Goal: Information Seeking & Learning: Learn about a topic

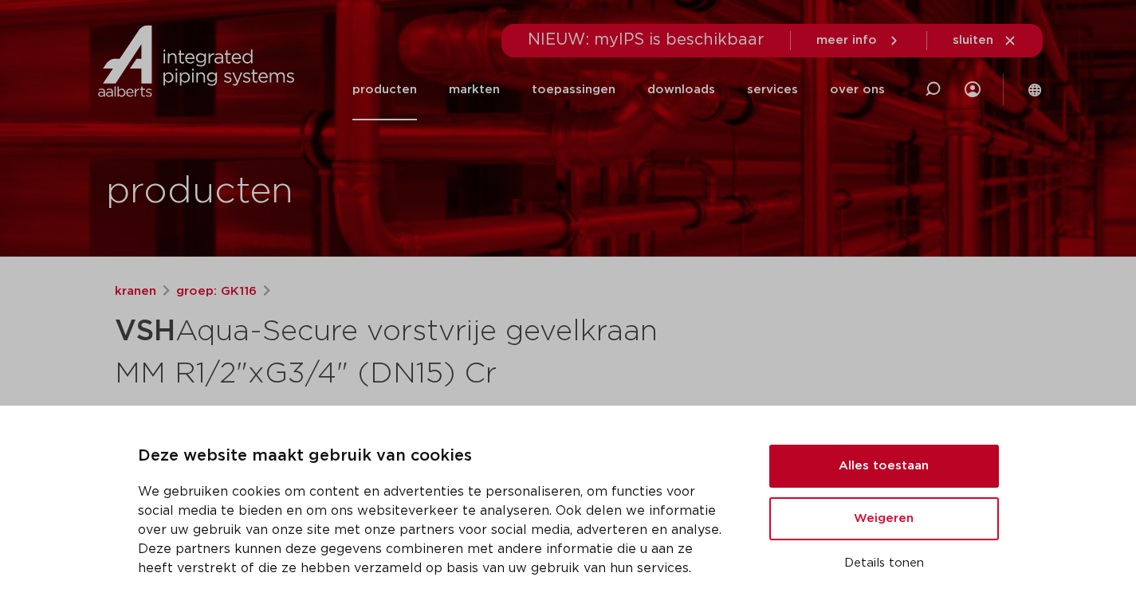
click at [856, 464] on button "Alles toestaan" at bounding box center [884, 466] width 230 height 43
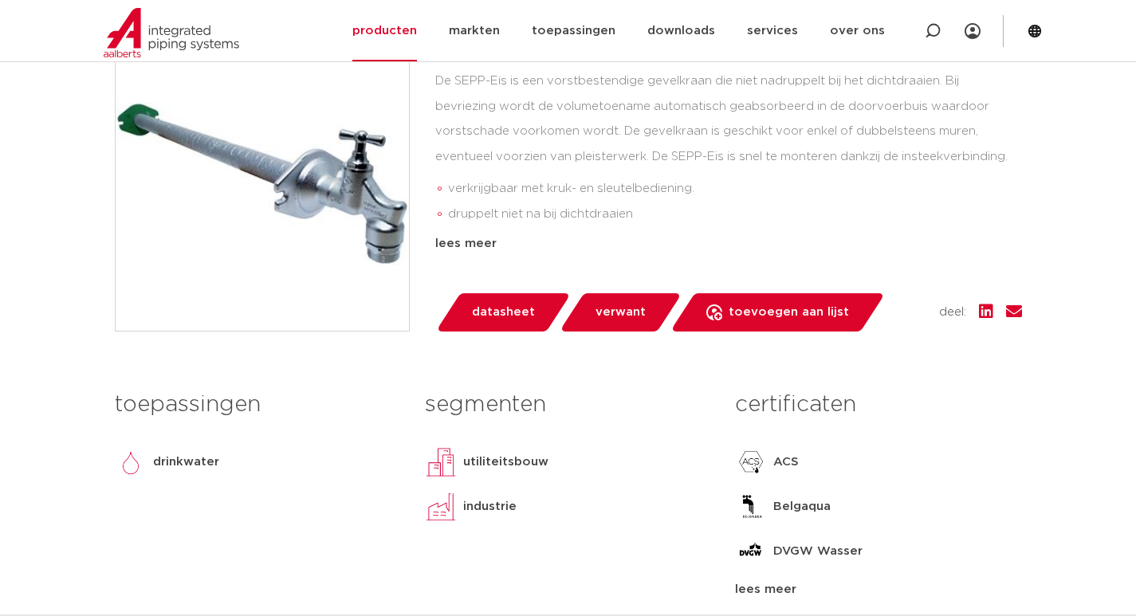
scroll to position [558, 0]
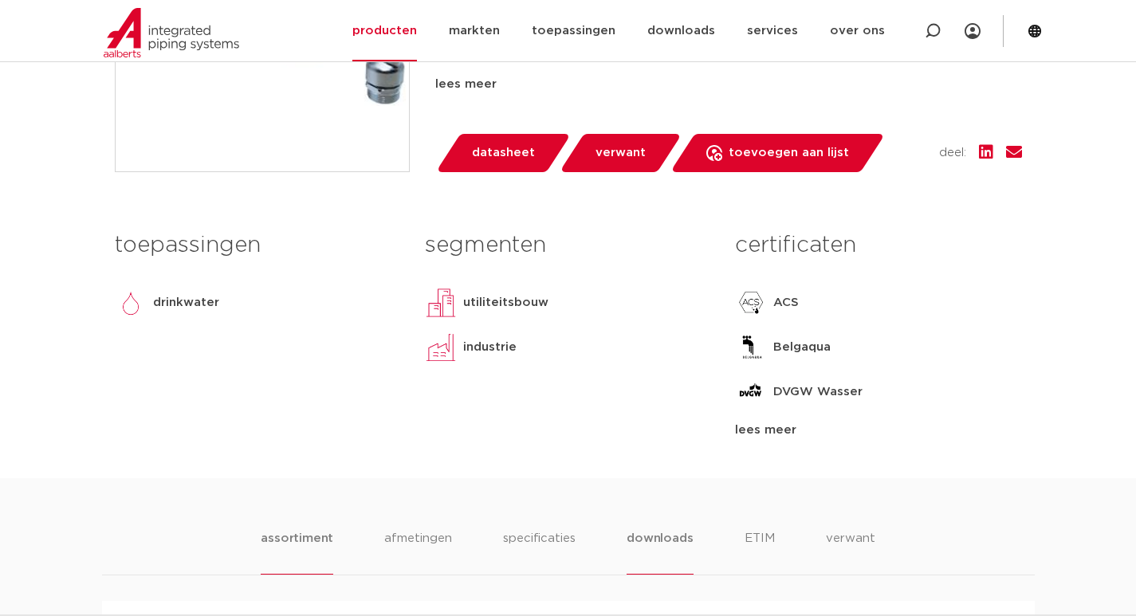
click at [645, 537] on li "downloads" at bounding box center [660, 551] width 66 height 45
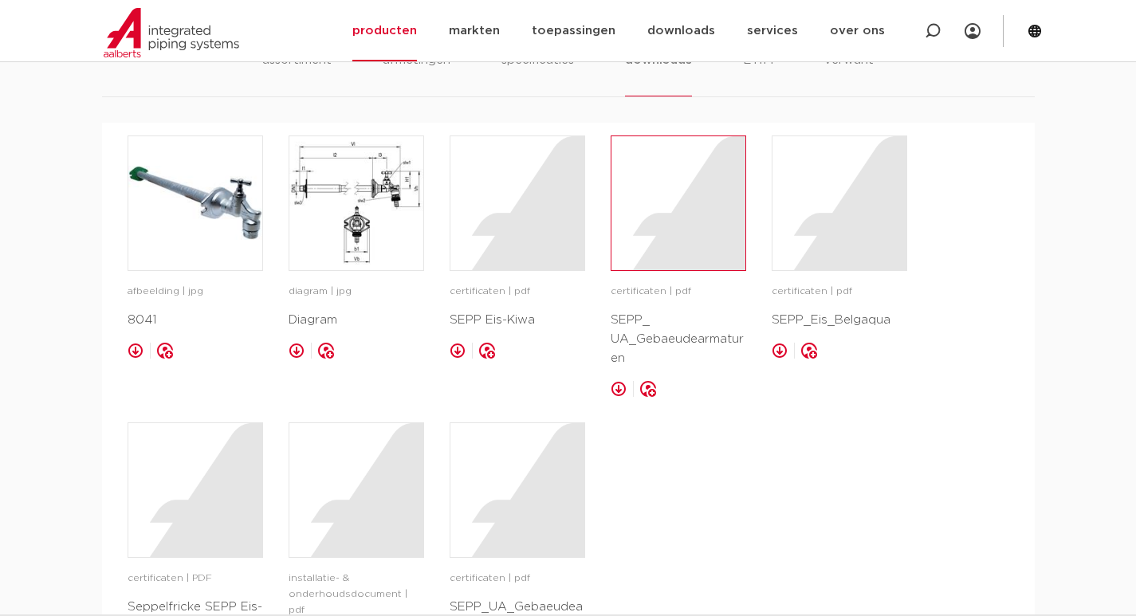
scroll to position [957, 0]
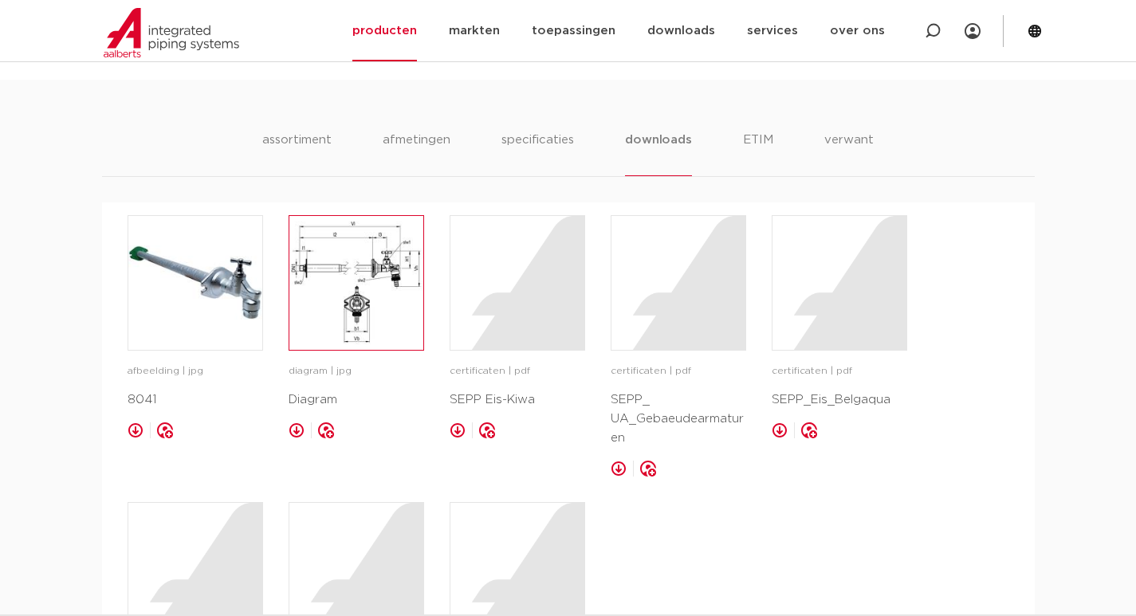
click at [360, 301] on img at bounding box center [356, 283] width 134 height 134
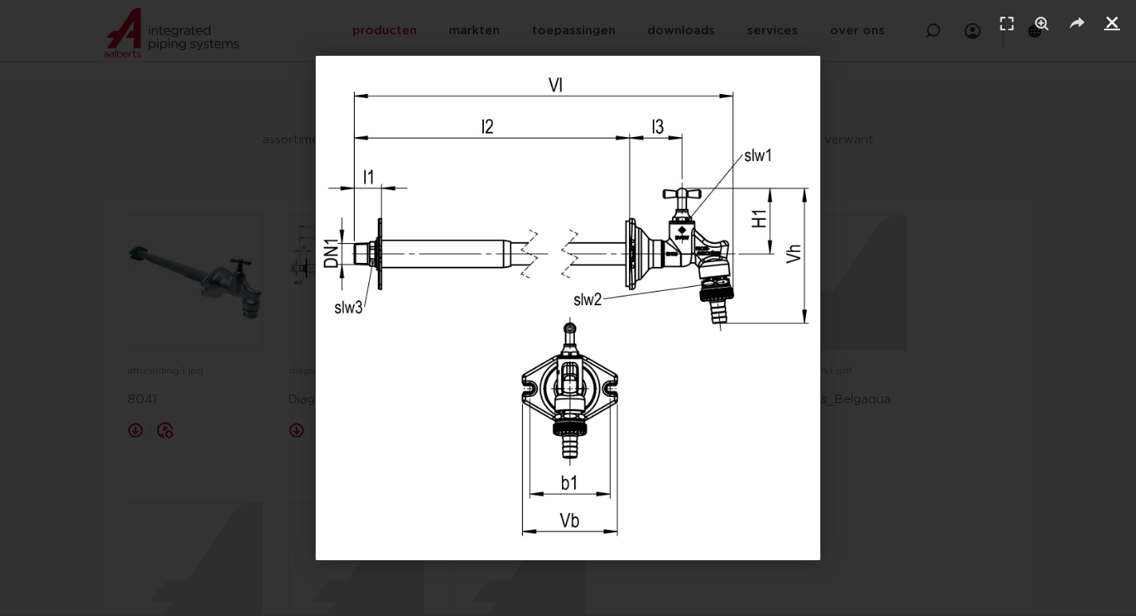
click at [1109, 18] on icon "Sluiten (Esc)" at bounding box center [1112, 22] width 16 height 16
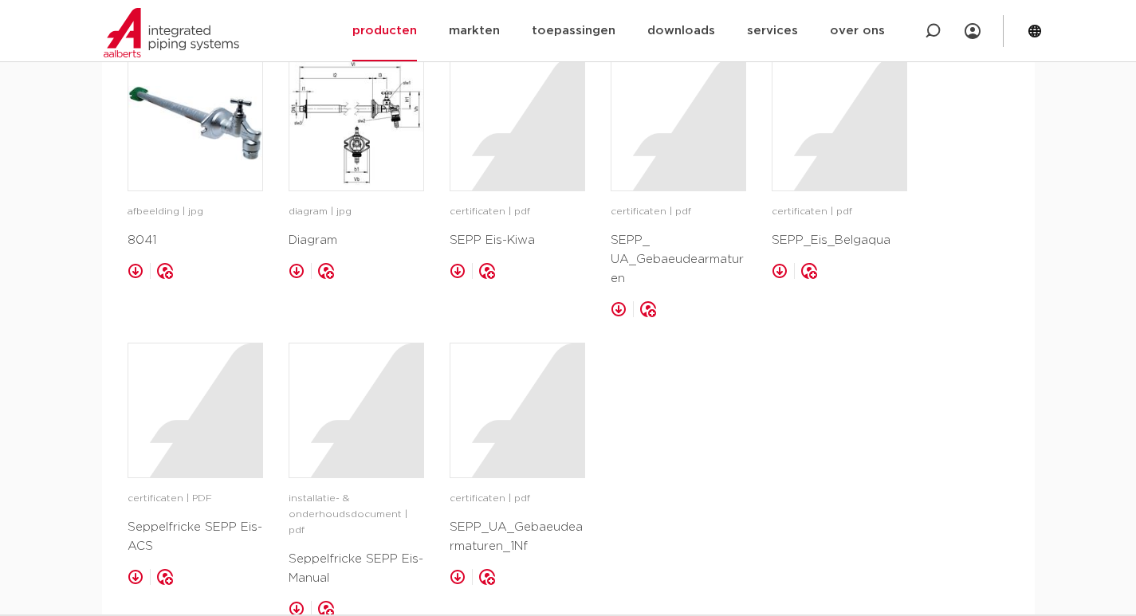
scroll to position [1196, 0]
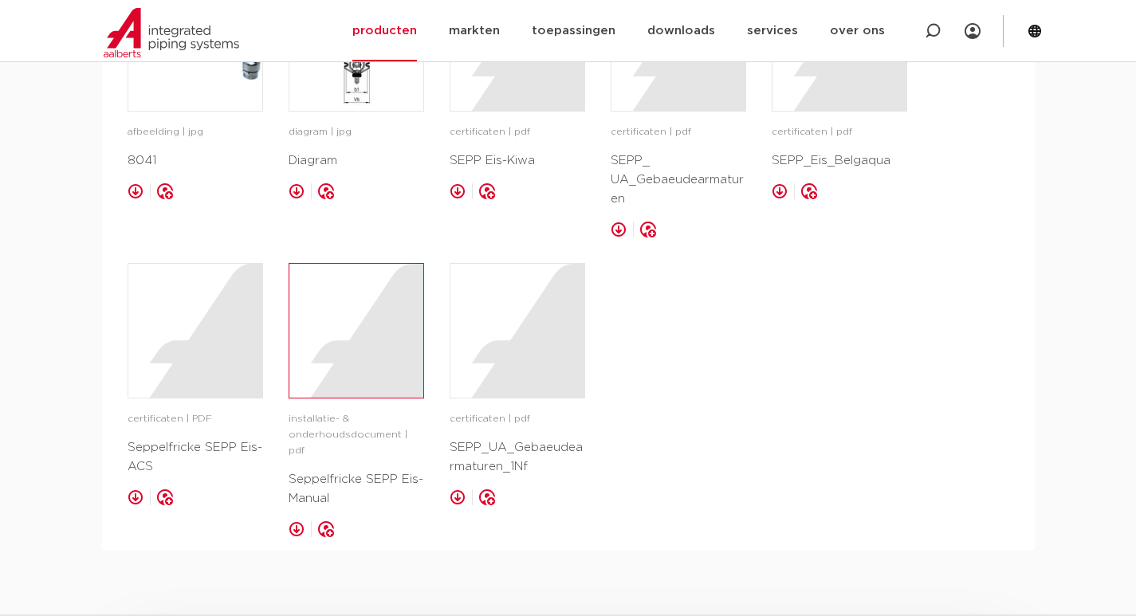
click at [330, 364] on div at bounding box center [356, 331] width 134 height 134
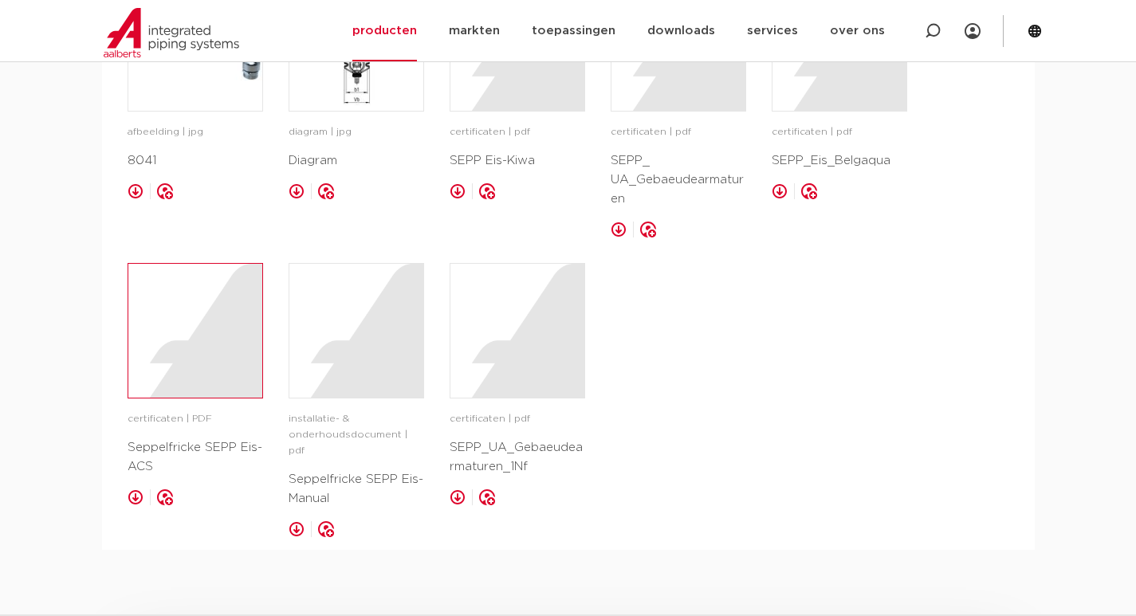
click at [172, 314] on div at bounding box center [195, 331] width 134 height 134
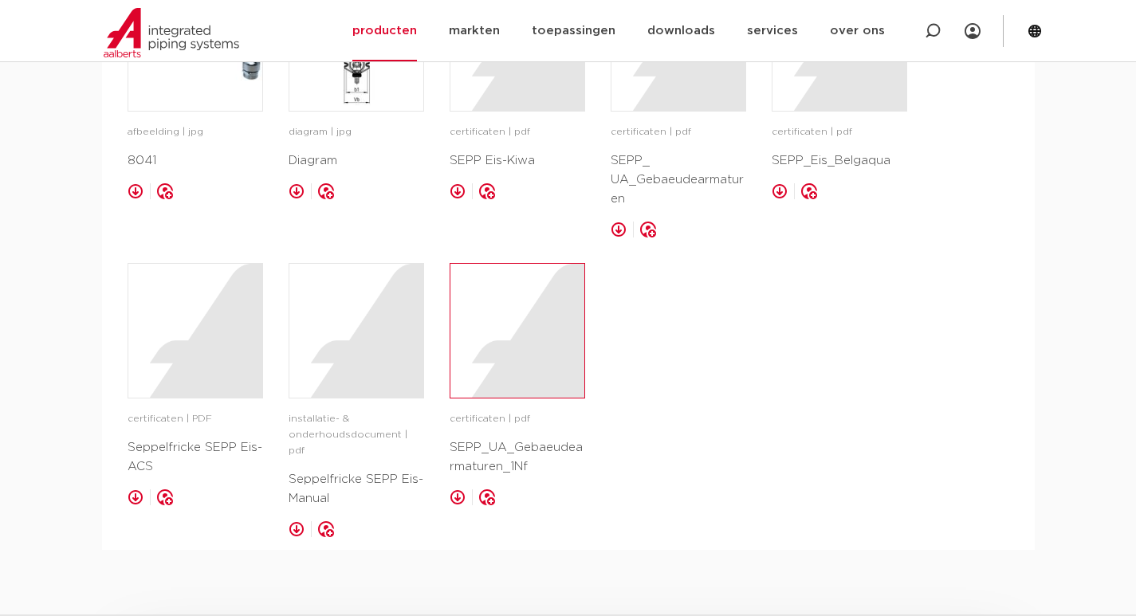
click at [526, 326] on div at bounding box center [517, 331] width 134 height 134
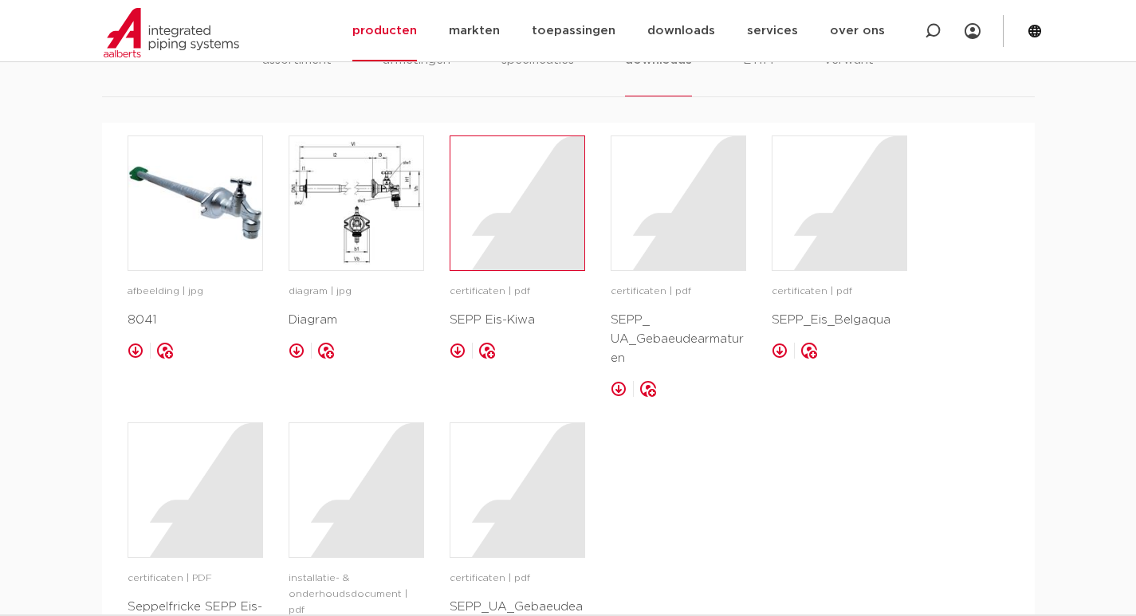
click at [519, 209] on div at bounding box center [517, 203] width 134 height 134
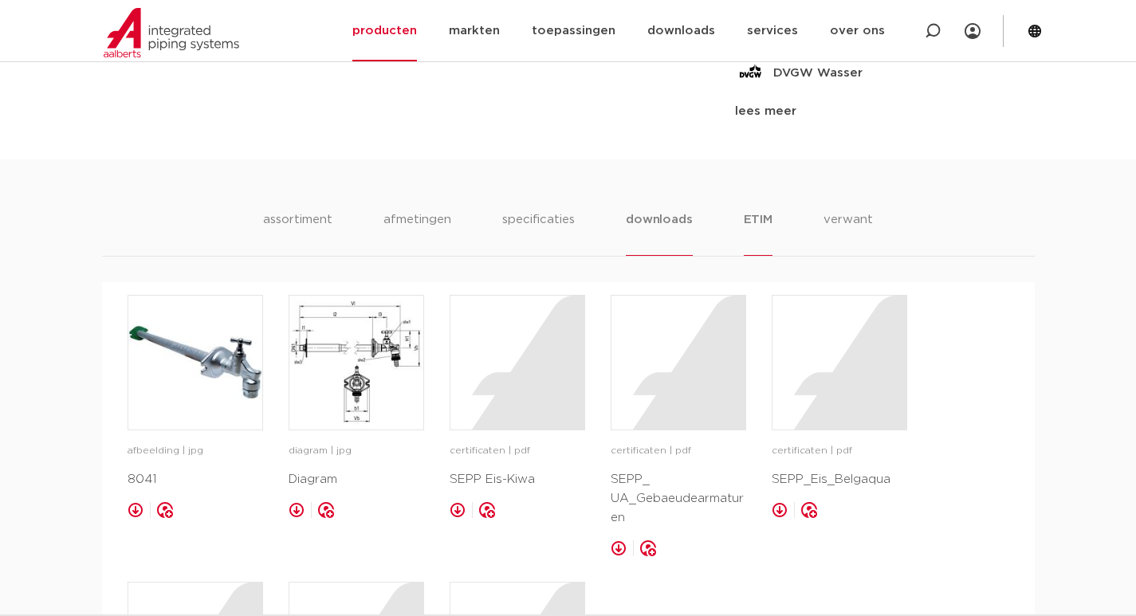
click at [756, 222] on li "ETIM" at bounding box center [758, 232] width 29 height 45
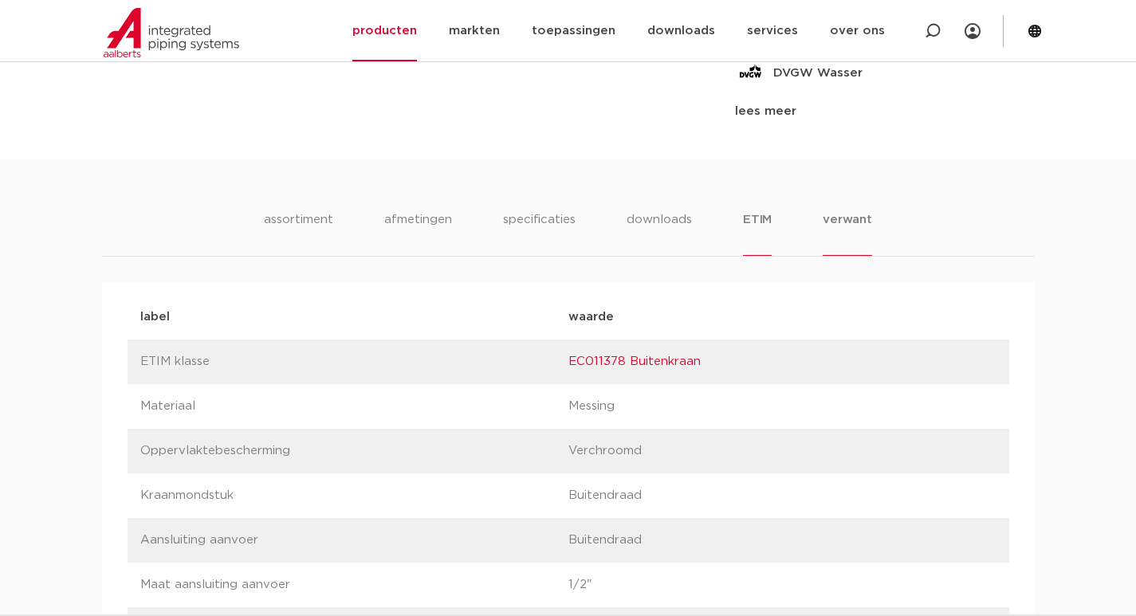
click at [858, 222] on li "verwant" at bounding box center [847, 232] width 49 height 45
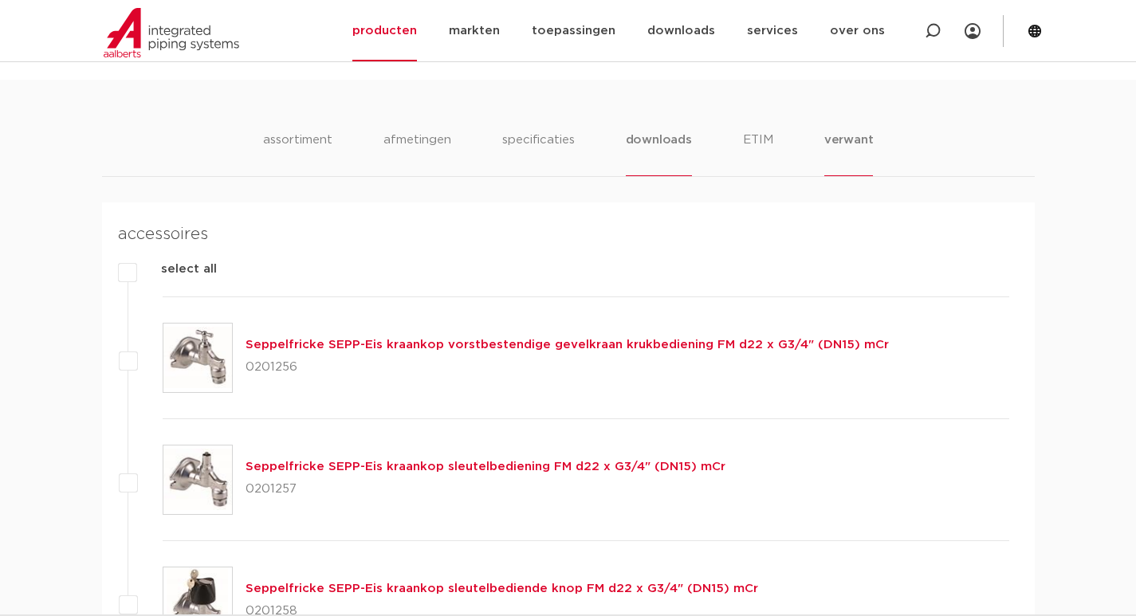
scroll to position [1037, 0]
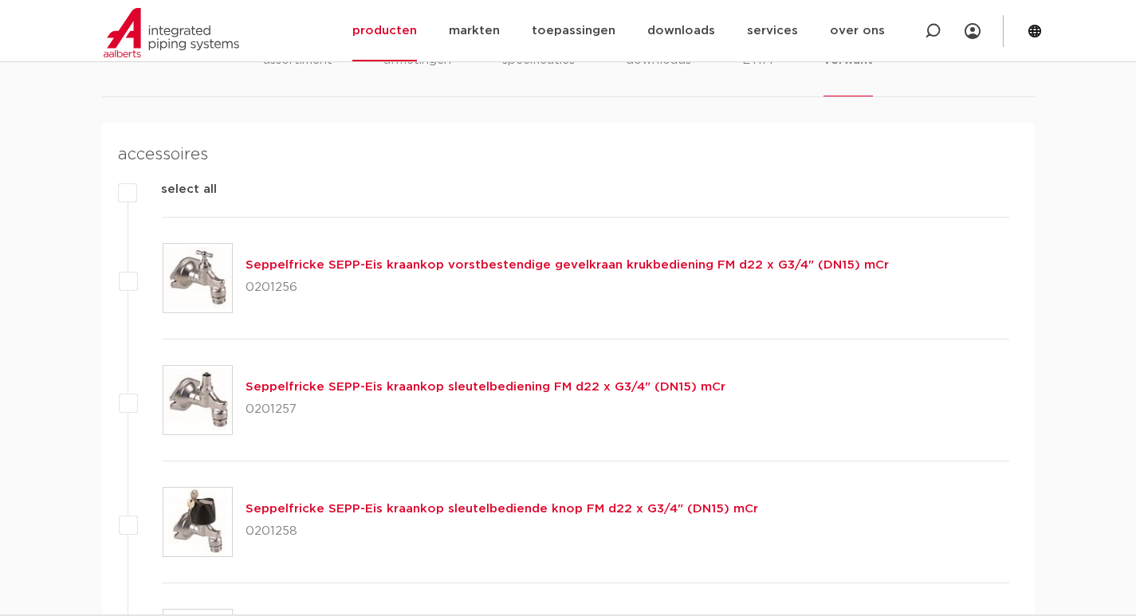
click at [605, 269] on link "Seppelfricke SEPP-Eis kraankop vorstbestendige gevelkraan krukbediening FM d22 …" at bounding box center [567, 265] width 643 height 12
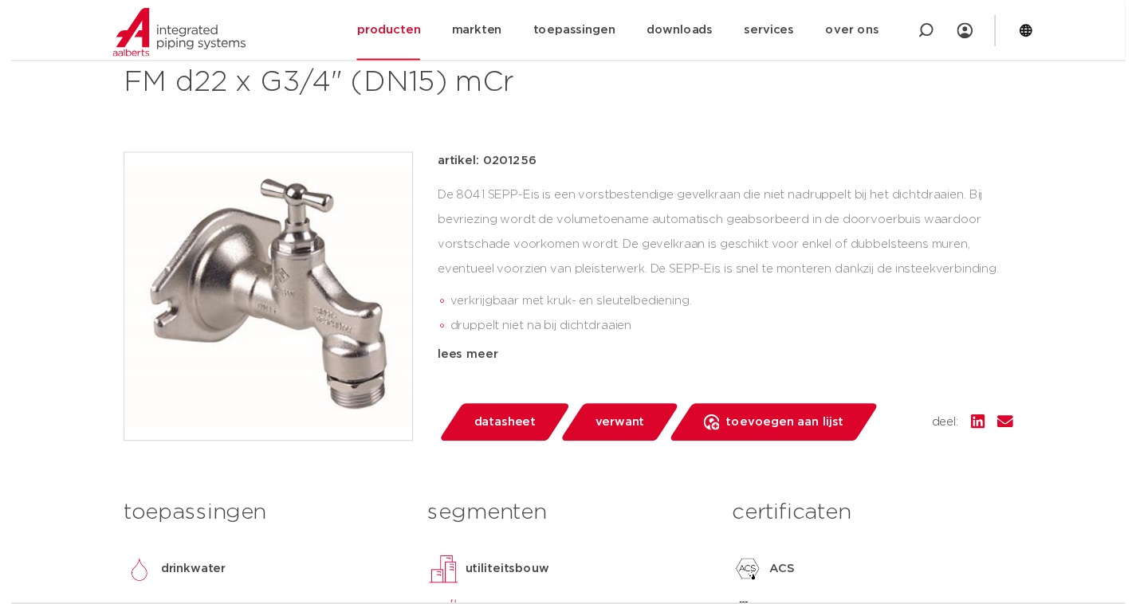
scroll to position [399, 0]
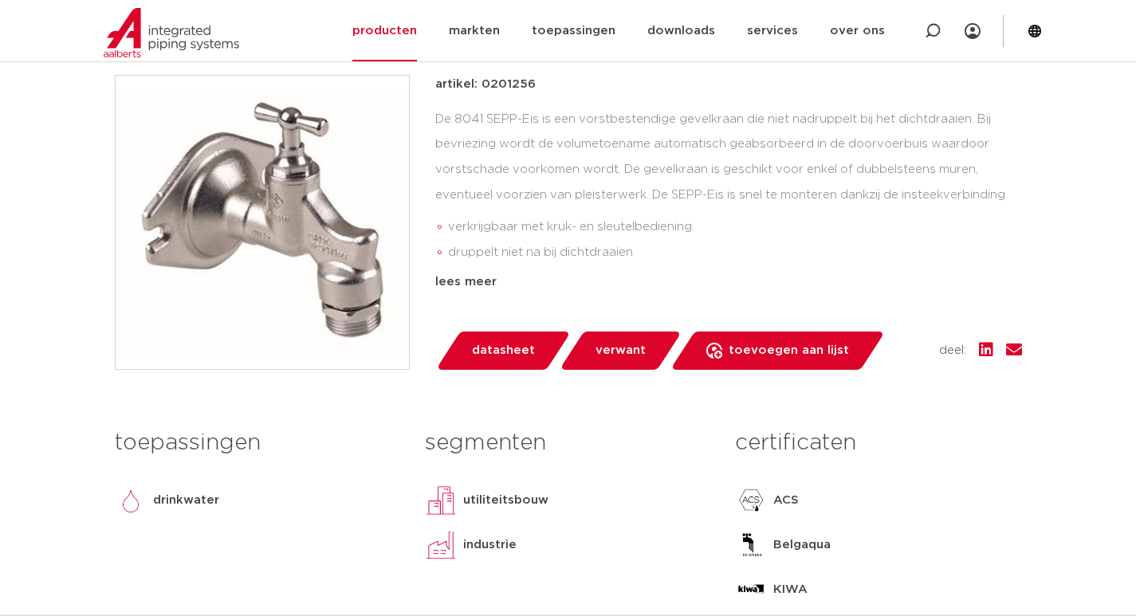
click at [498, 357] on span "datasheet" at bounding box center [503, 351] width 63 height 26
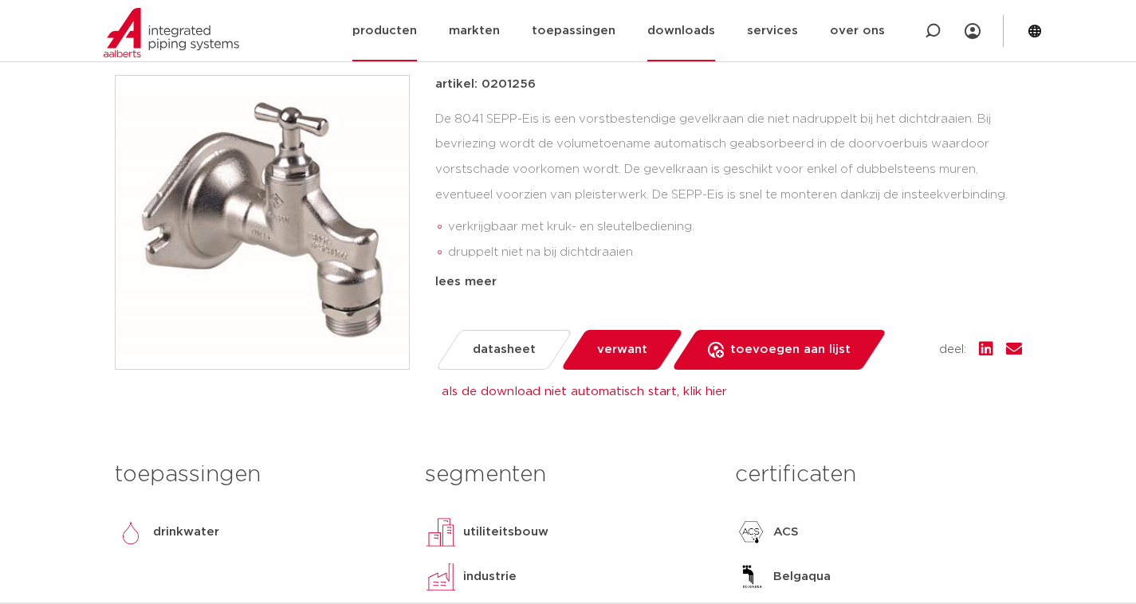
click at [681, 23] on link "downloads" at bounding box center [681, 30] width 68 height 61
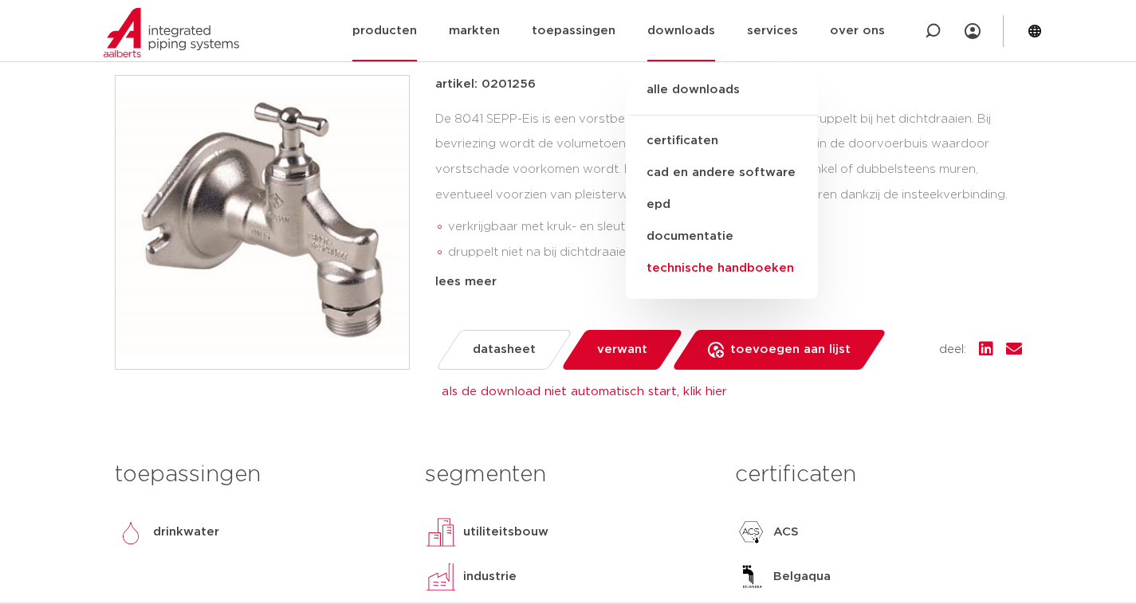
click at [726, 272] on link "technische handboeken" at bounding box center [722, 269] width 192 height 32
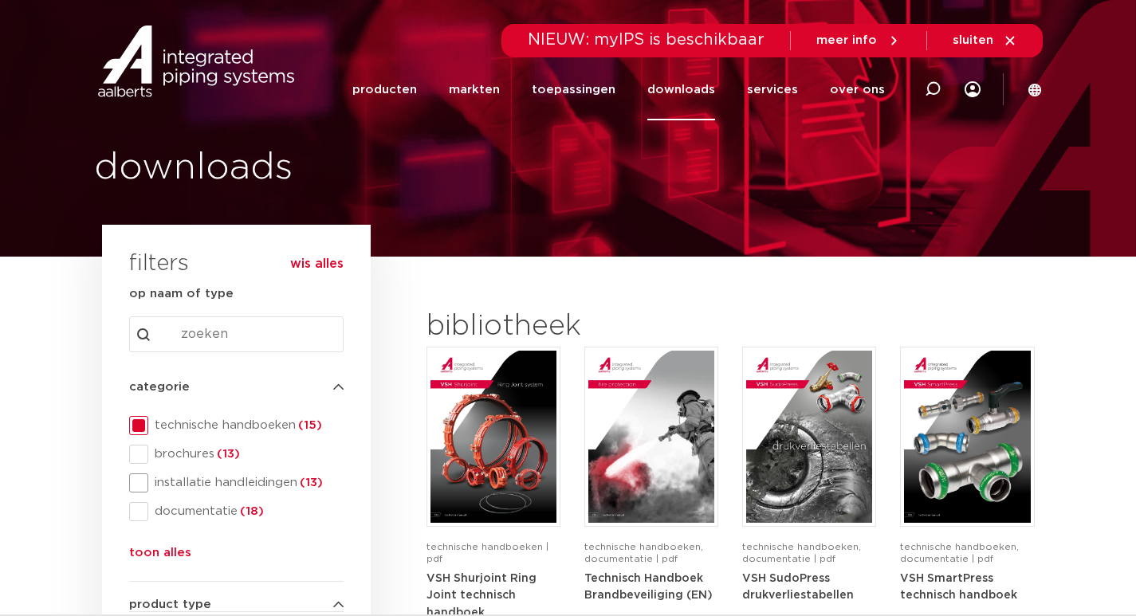
click at [181, 483] on span "installatie handleidingen (13)" at bounding box center [245, 483] width 195 height 16
click at [144, 427] on span at bounding box center [138, 425] width 19 height 19
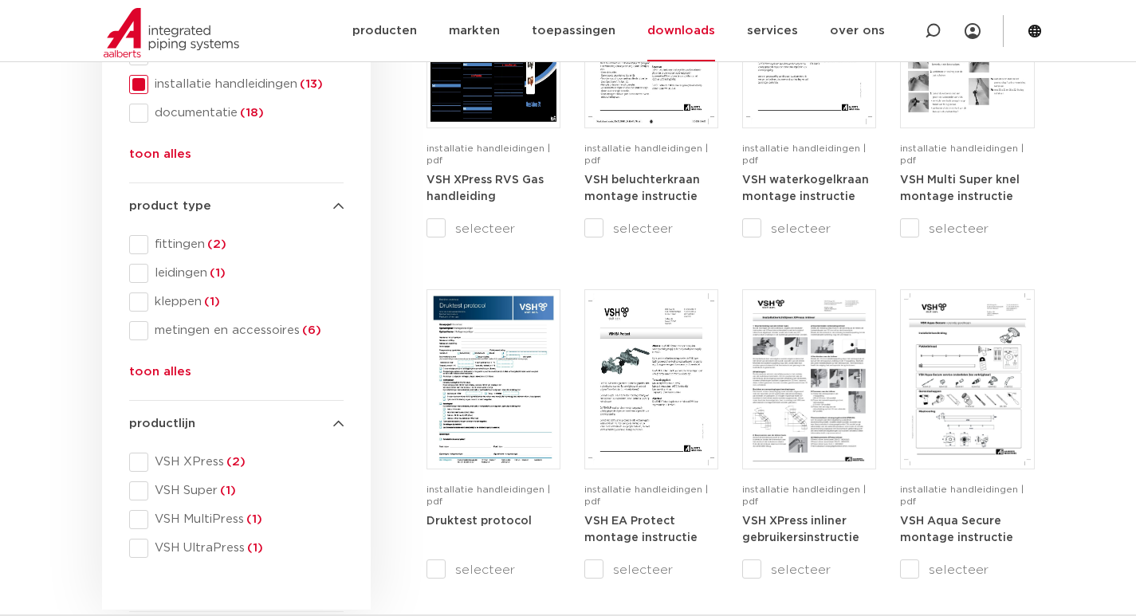
scroll to position [319, 0]
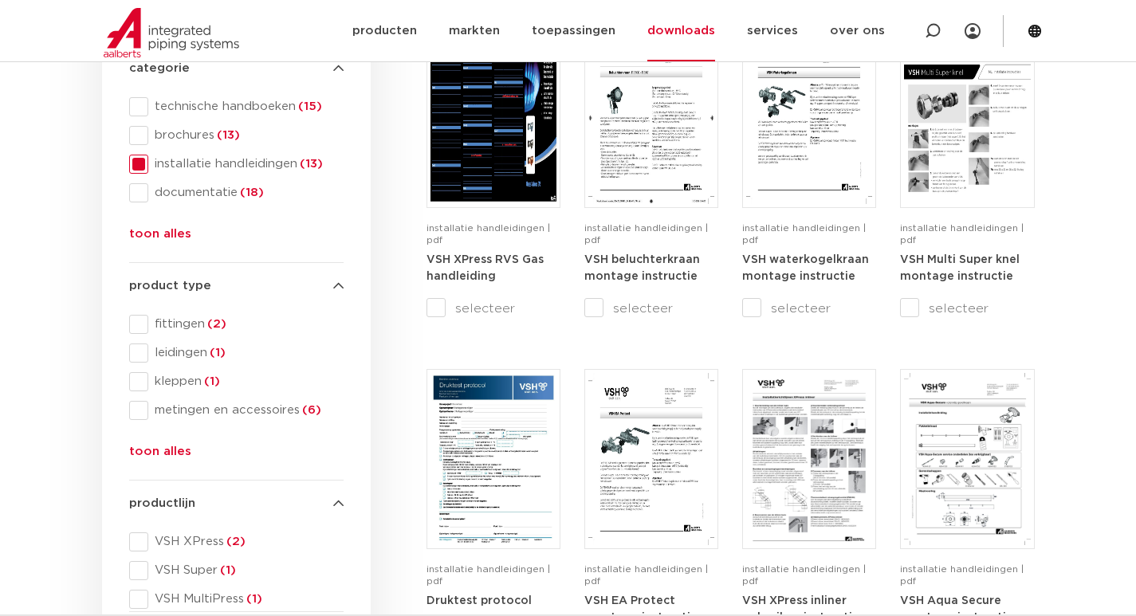
click at [144, 163] on span at bounding box center [138, 164] width 19 height 19
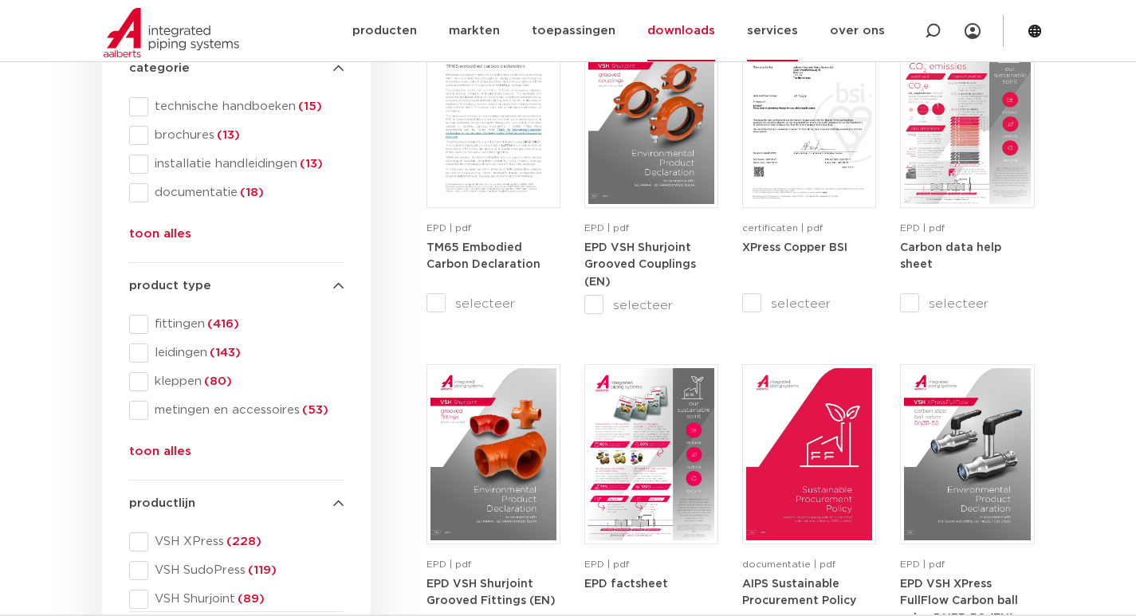
click at [775, 33] on link "services" at bounding box center [772, 30] width 51 height 61
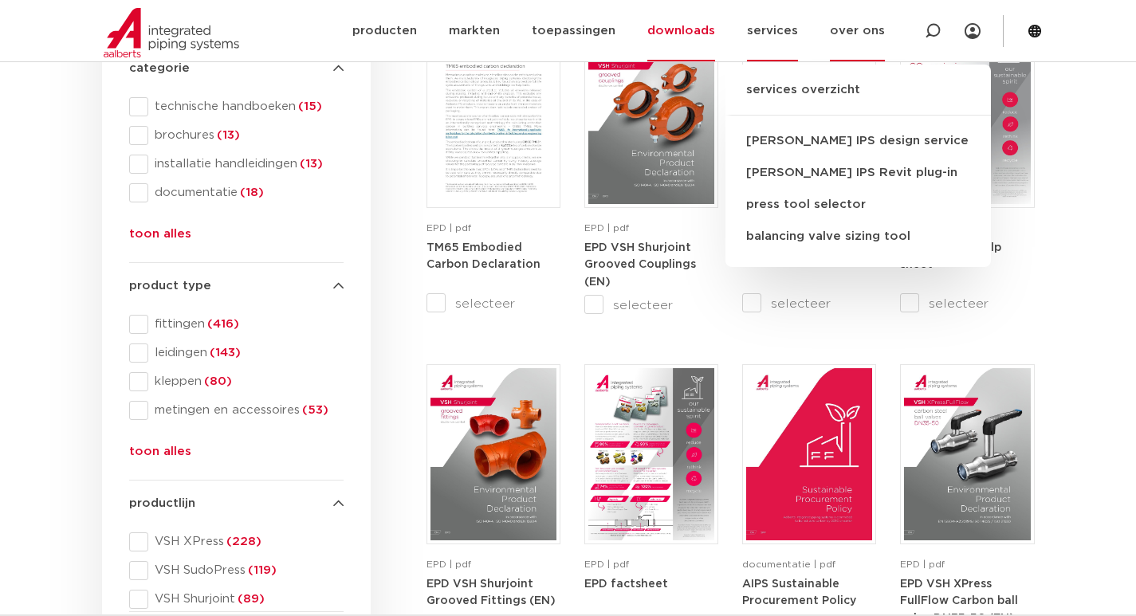
click at [842, 33] on link "over ons" at bounding box center [857, 30] width 55 height 61
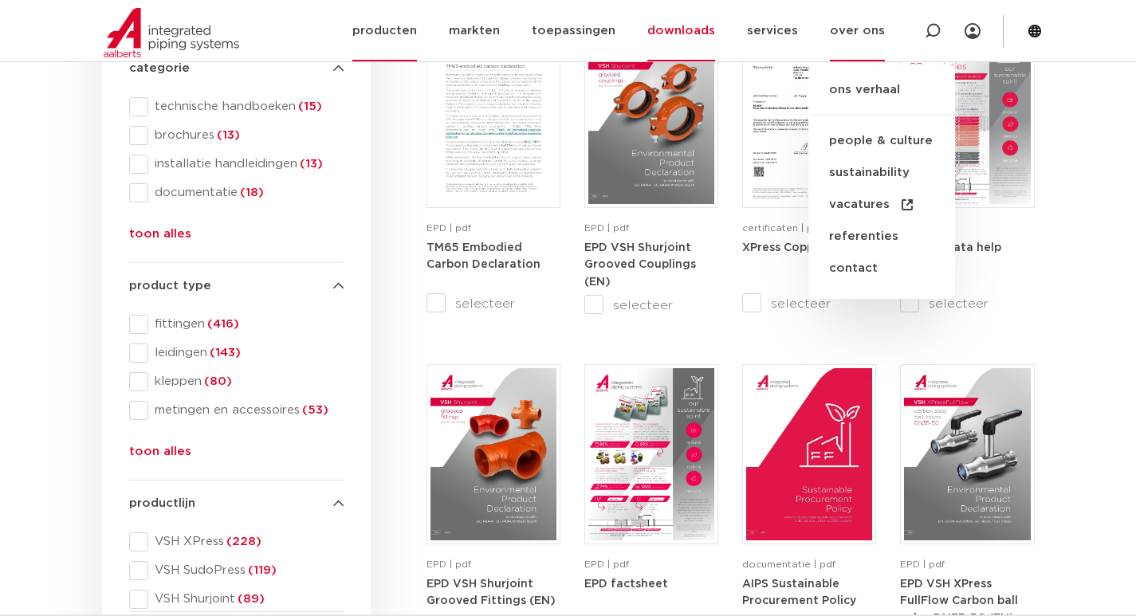
click at [377, 28] on link "producten" at bounding box center [384, 30] width 65 height 61
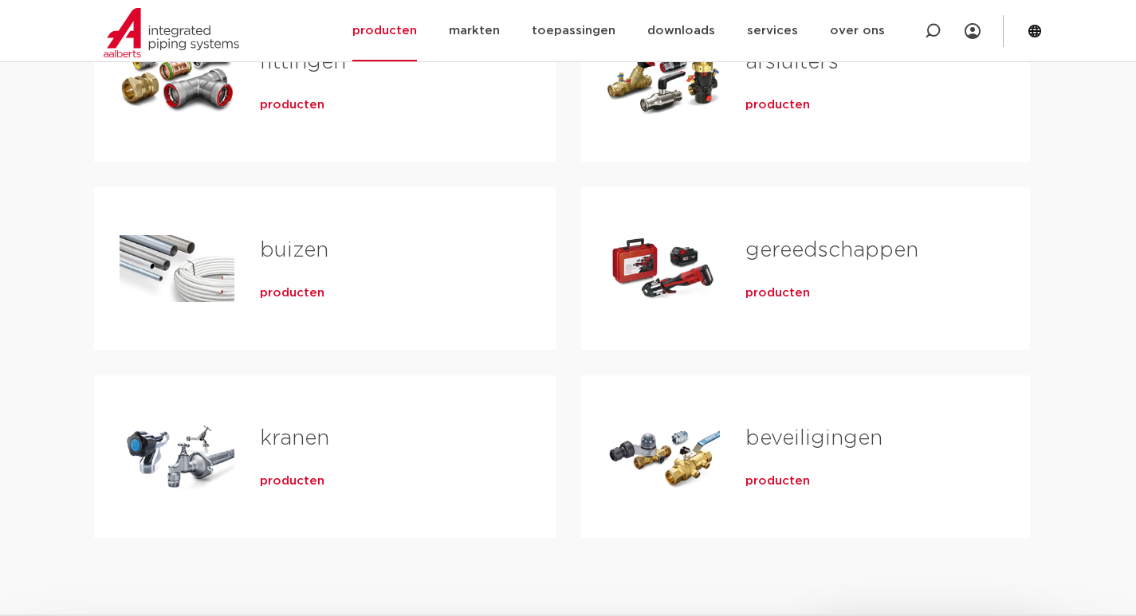
scroll to position [478, 0]
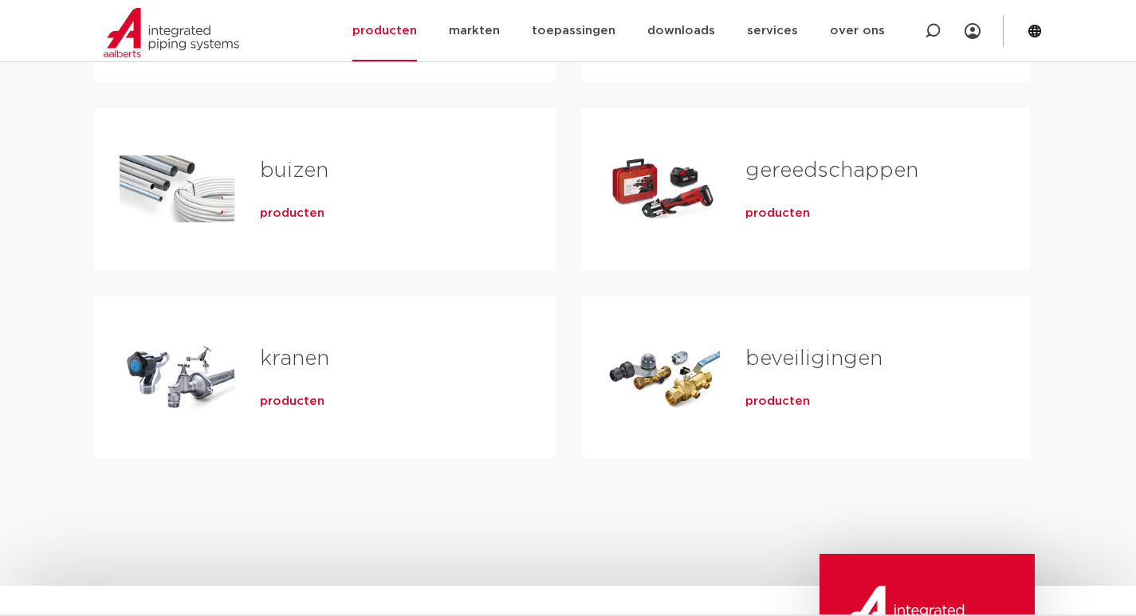
click at [300, 400] on span "producten" at bounding box center [292, 402] width 65 height 16
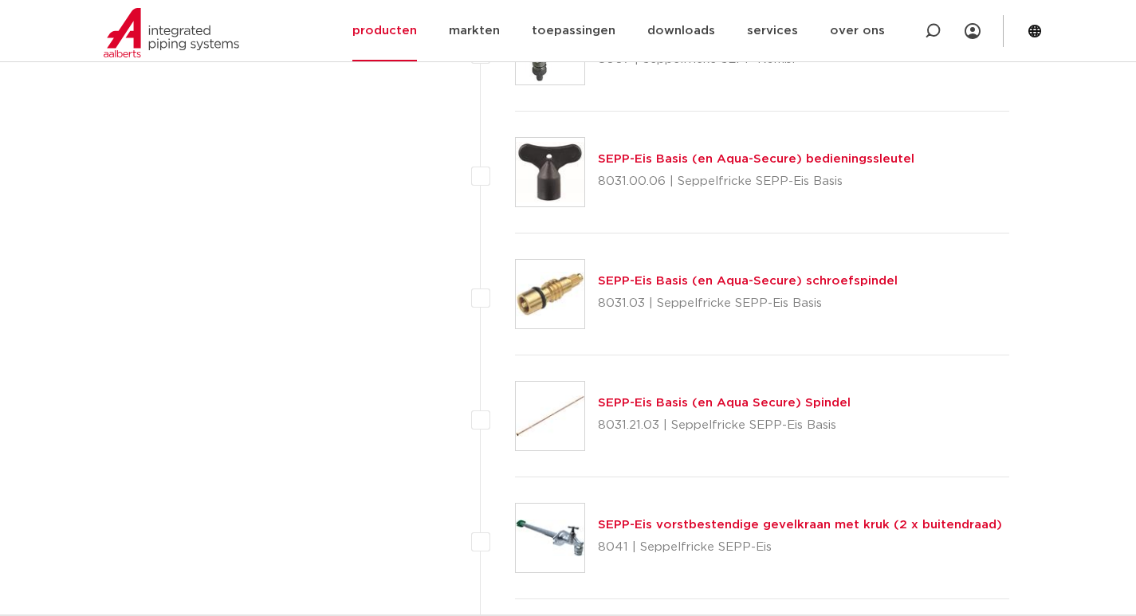
scroll to position [2631, 0]
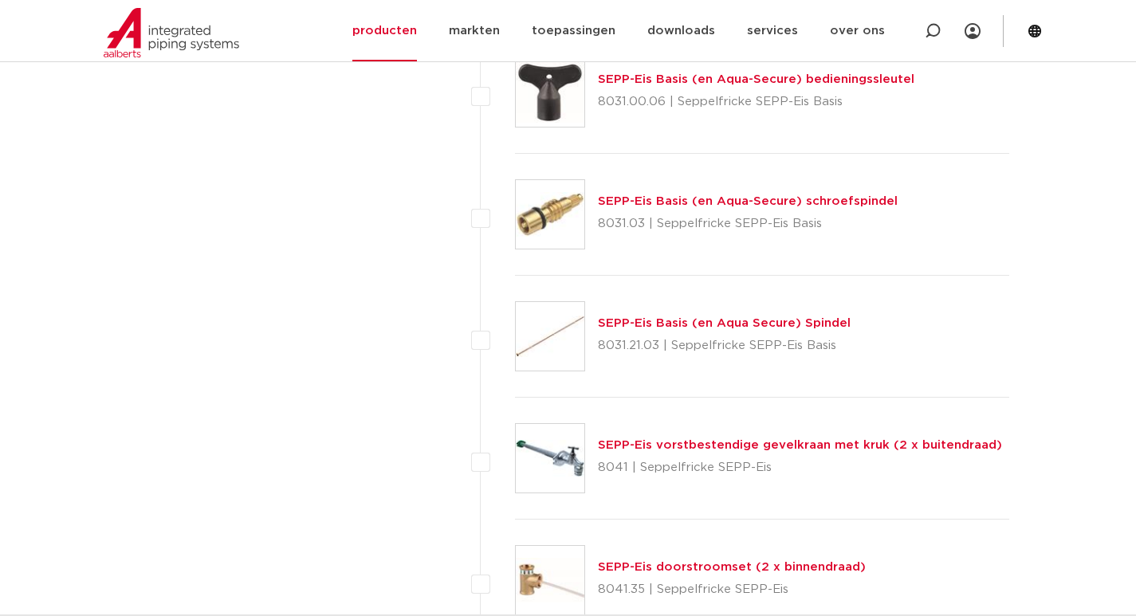
click at [702, 444] on link "SEPP-Eis vorstbestendige gevelkraan met kruk (2 x buitendraad)" at bounding box center [800, 445] width 404 height 12
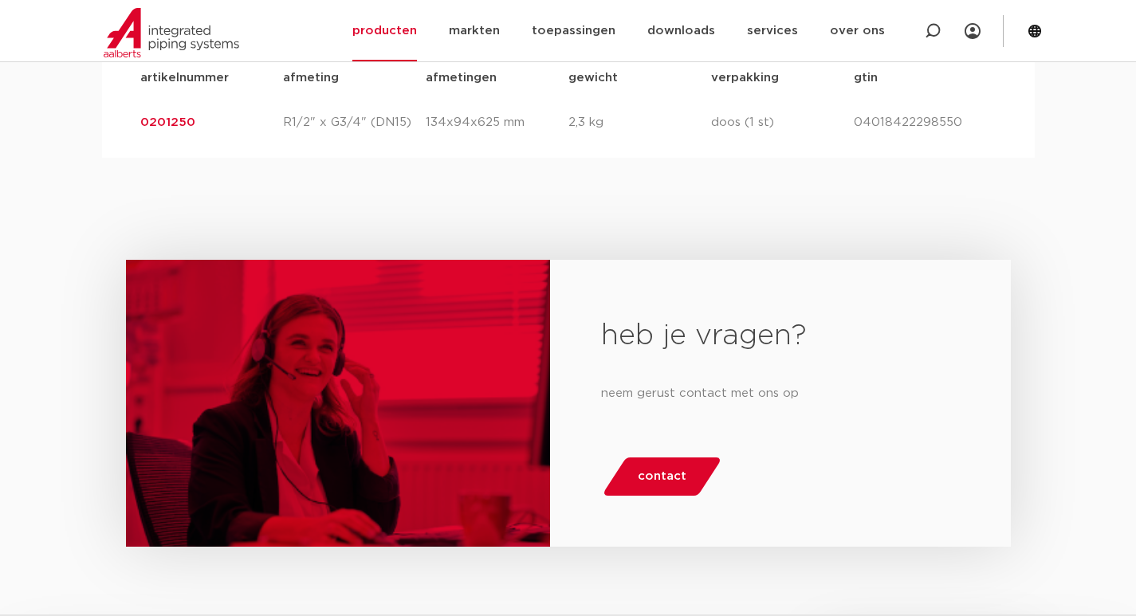
scroll to position [1196, 0]
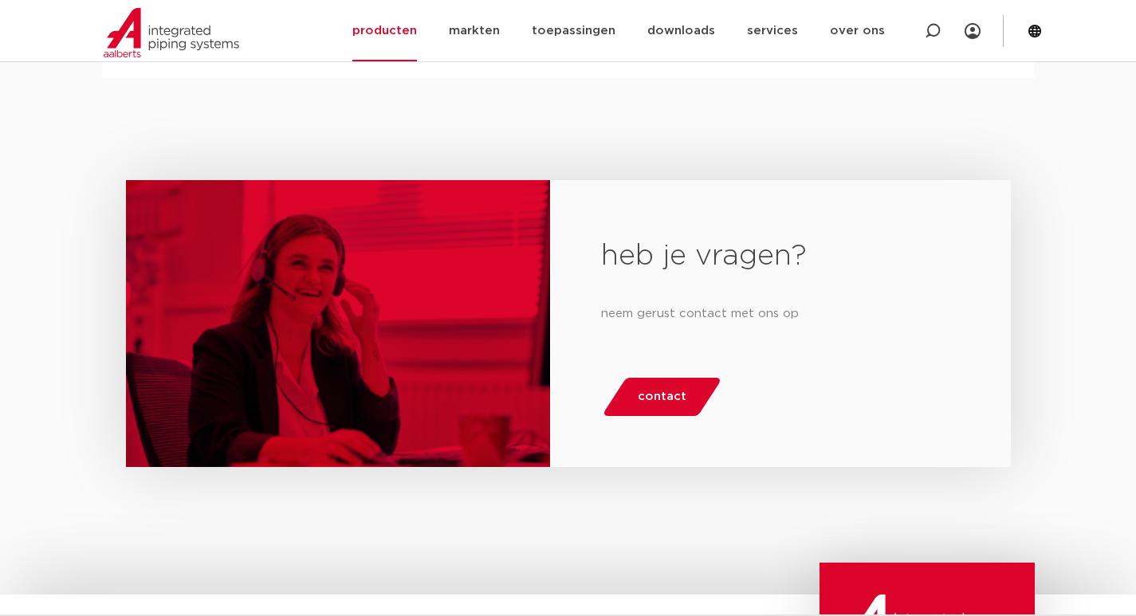
click at [643, 404] on span "contact" at bounding box center [662, 397] width 49 height 26
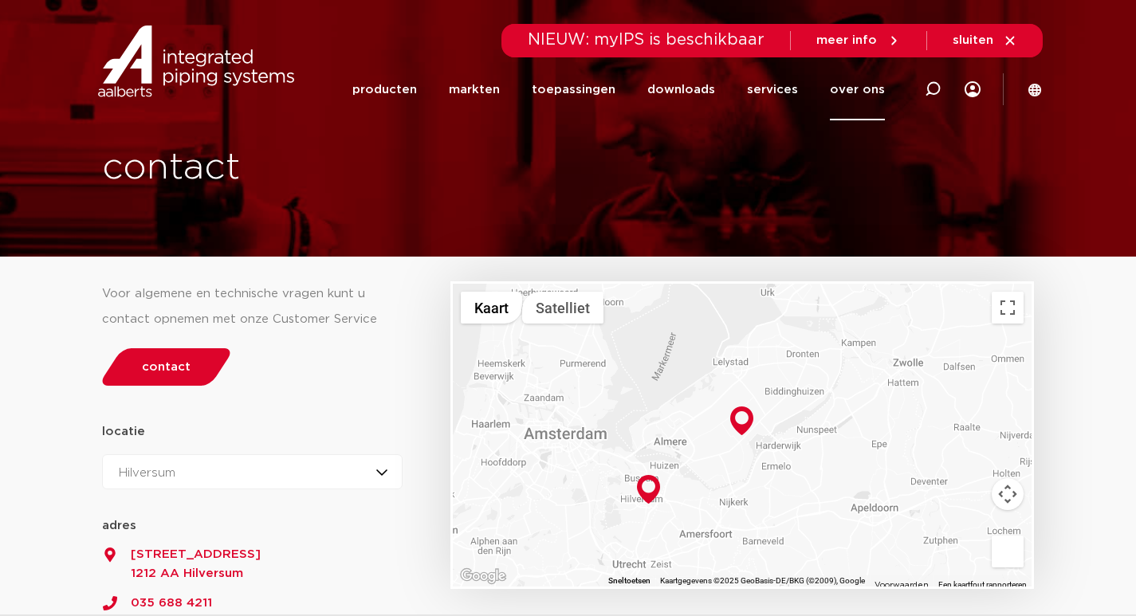
click at [384, 470] on div "Hilversum Hilversum Zeewolde" at bounding box center [252, 471] width 301 height 35
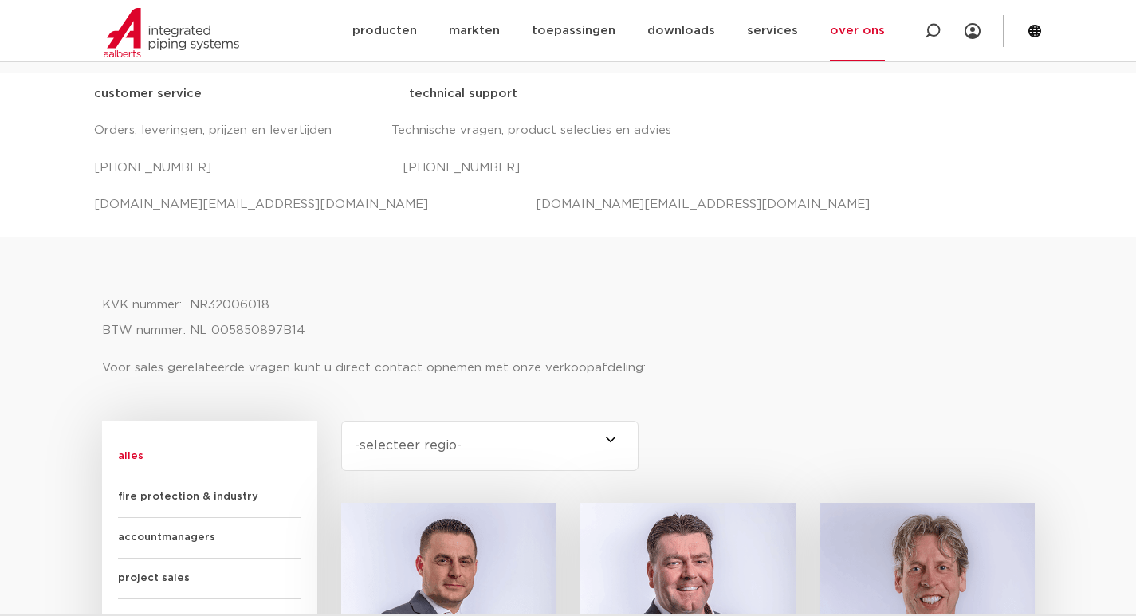
scroll to position [797, 0]
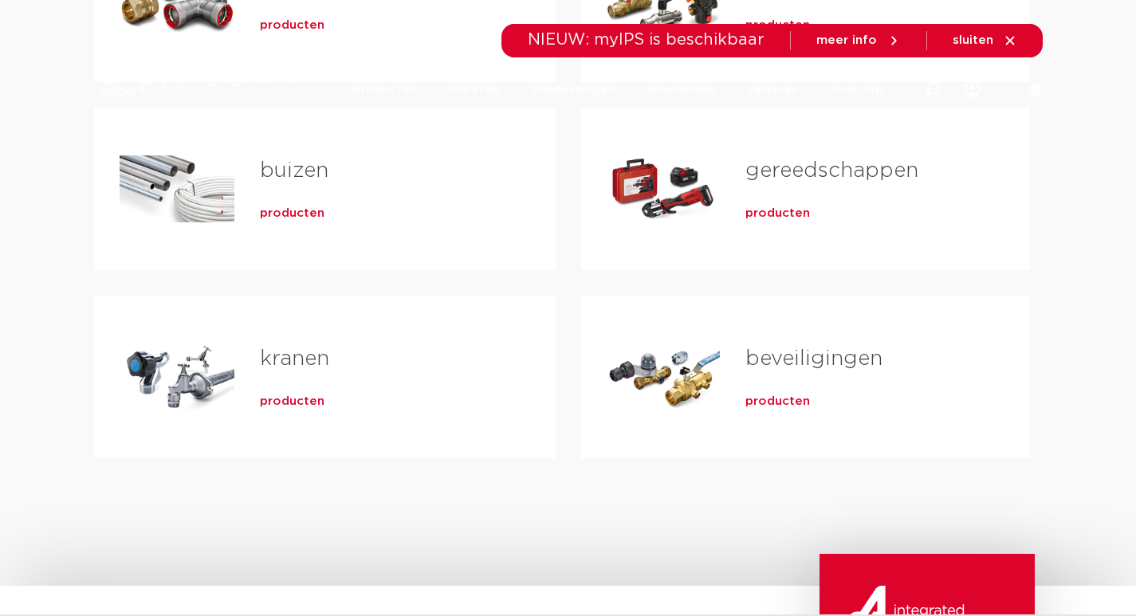
click at [292, 360] on link "kranen" at bounding box center [294, 358] width 69 height 21
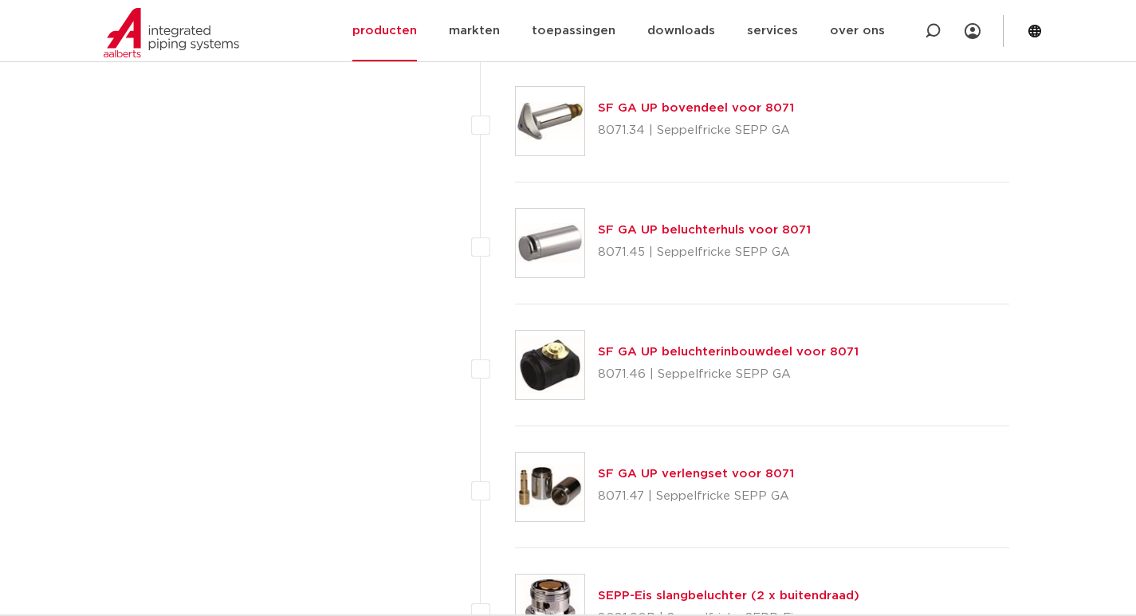
scroll to position [4146, 0]
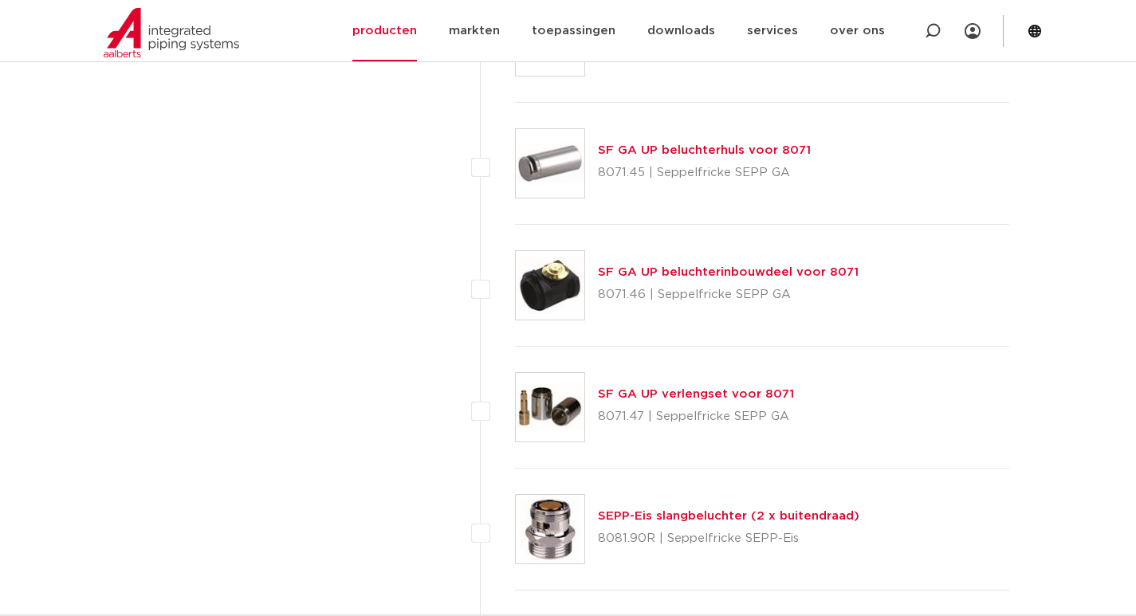
click at [679, 517] on link "SEPP-Eis slangbeluchter (2 x buitendraad)" at bounding box center [729, 516] width 262 height 12
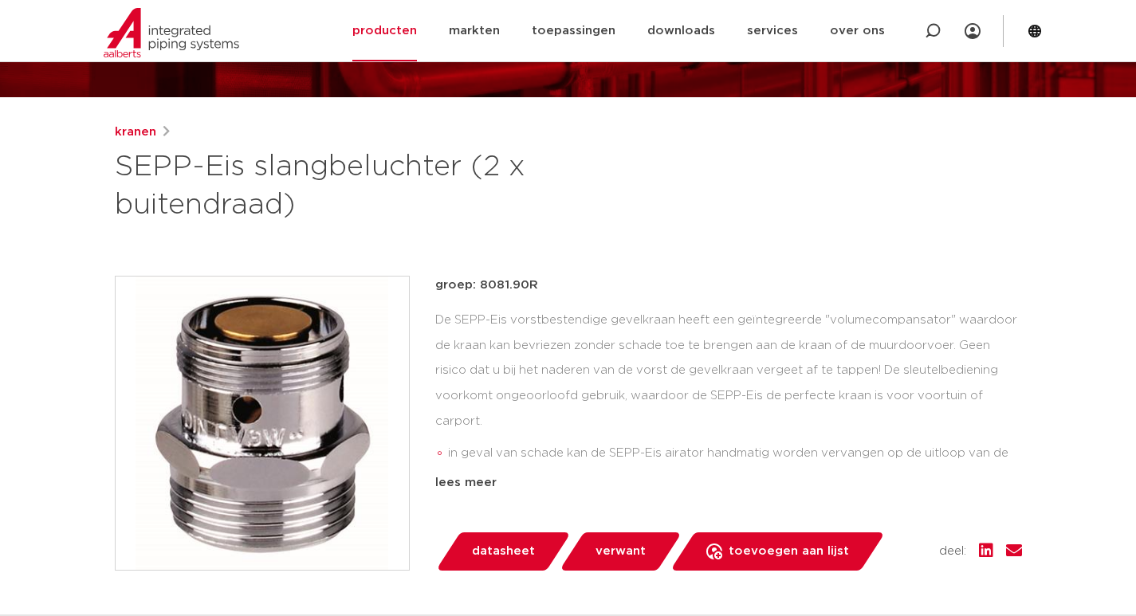
scroll to position [239, 0]
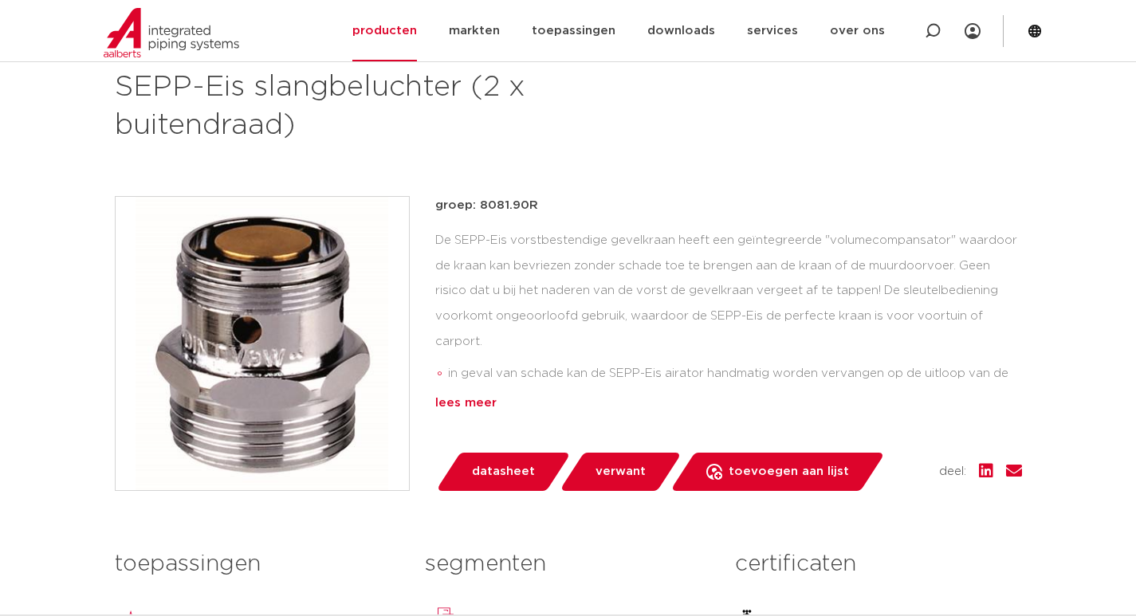
click at [465, 402] on div "lees meer" at bounding box center [728, 403] width 587 height 19
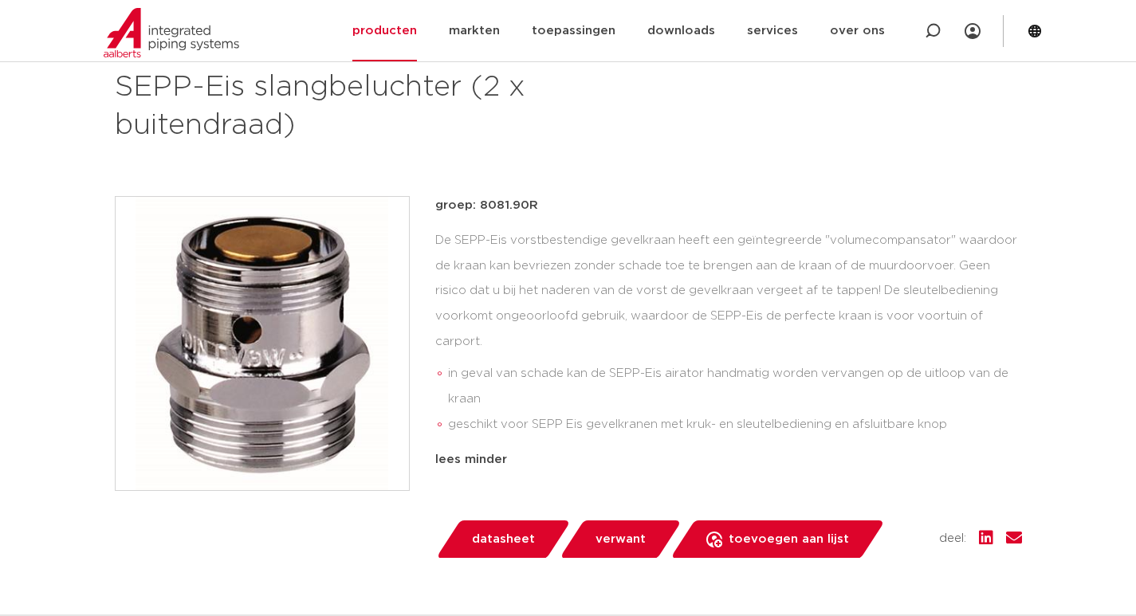
scroll to position [159, 0]
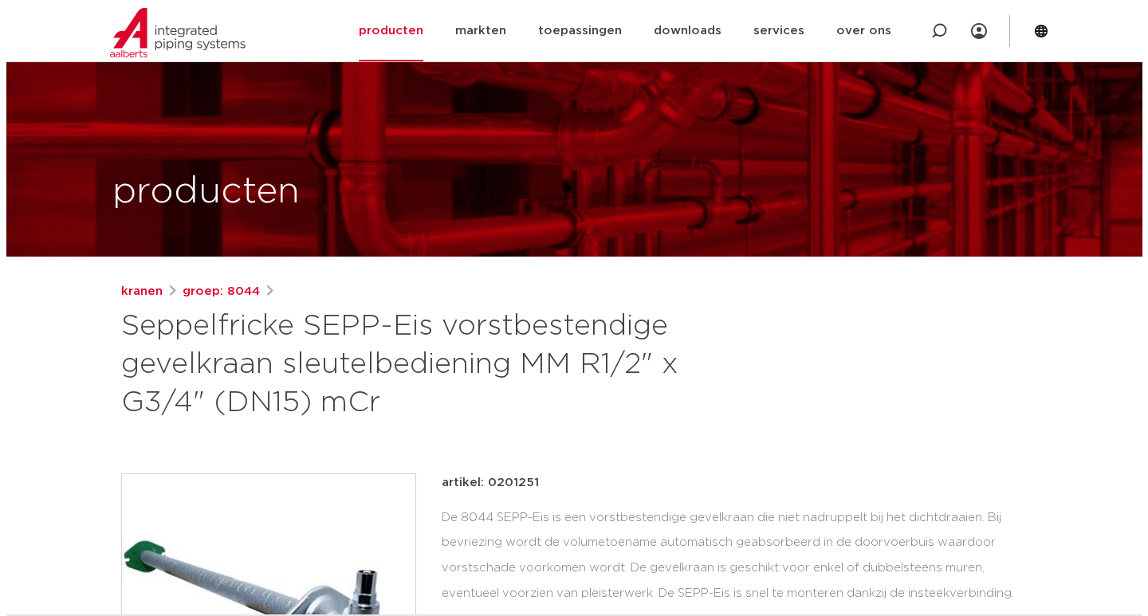
scroll to position [159, 0]
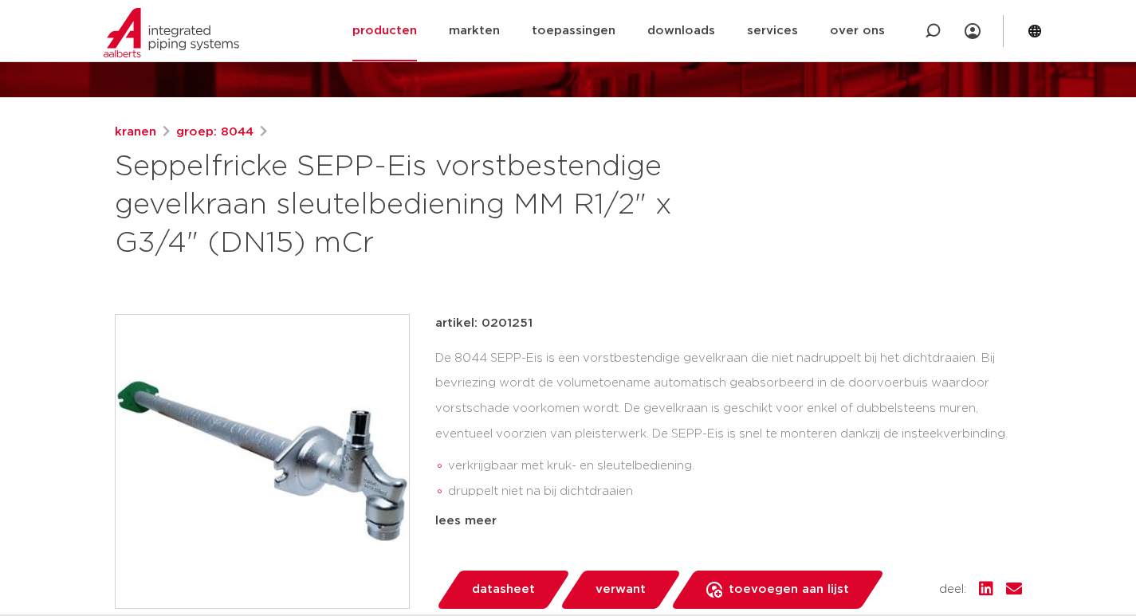
click at [363, 471] on img at bounding box center [262, 461] width 293 height 293
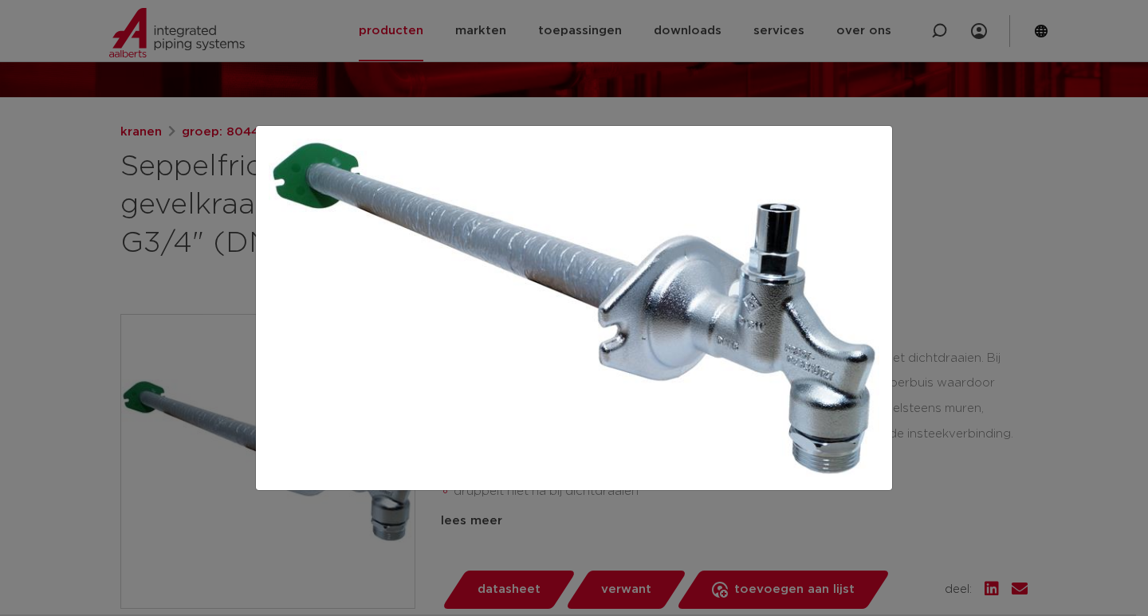
click at [363, 471] on img at bounding box center [574, 308] width 611 height 339
